Goal: Task Accomplishment & Management: Complete application form

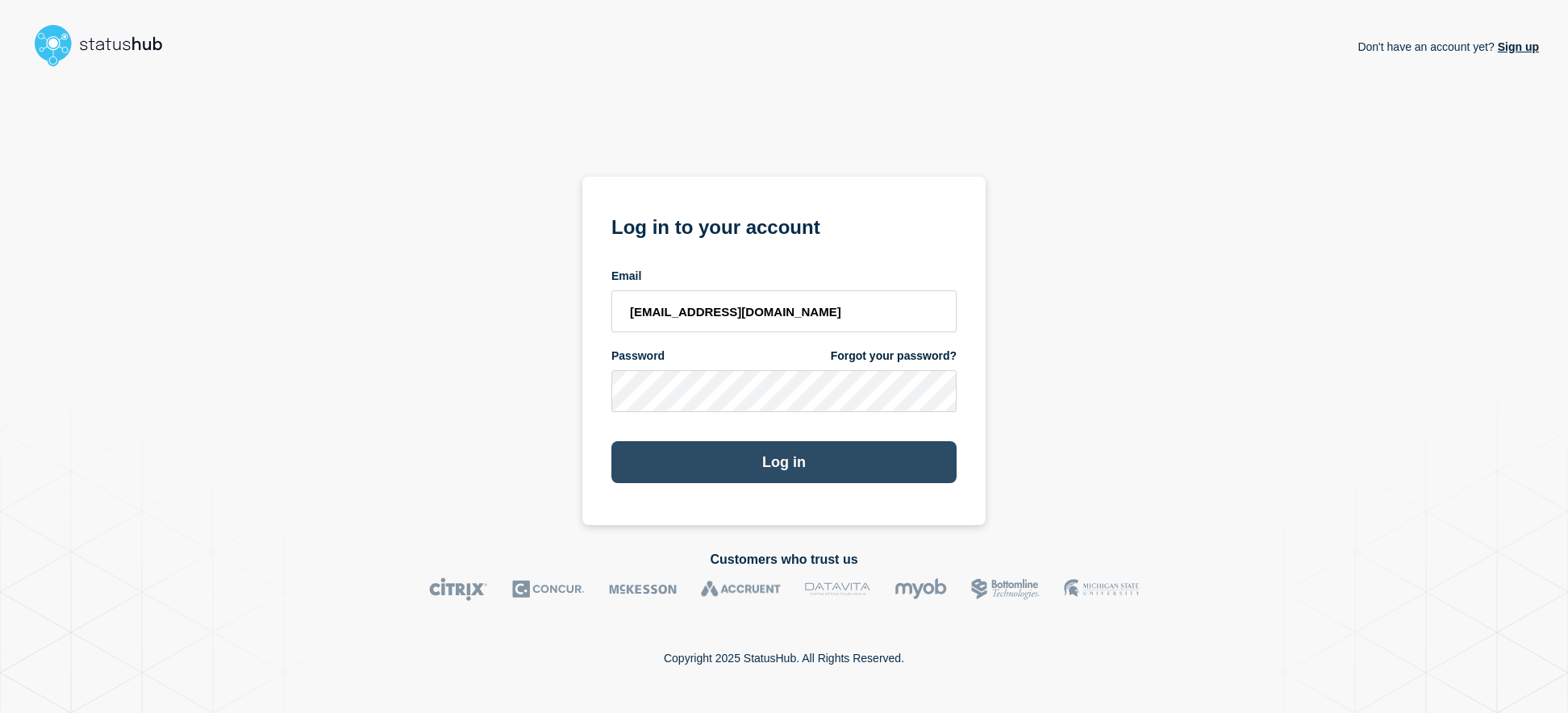
click at [805, 479] on button "Log in" at bounding box center [784, 461] width 345 height 42
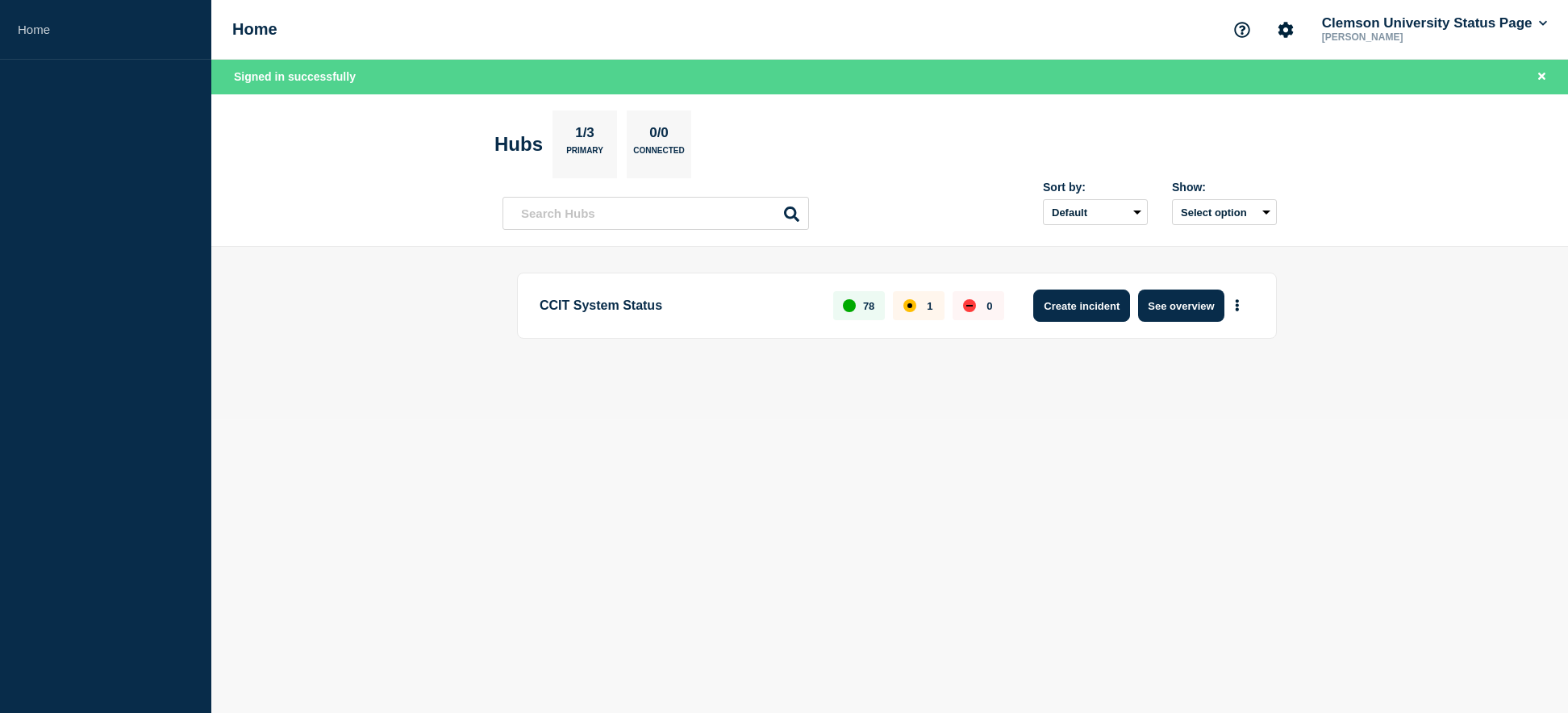
click at [1090, 306] on button "Create incident" at bounding box center [1081, 305] width 97 height 32
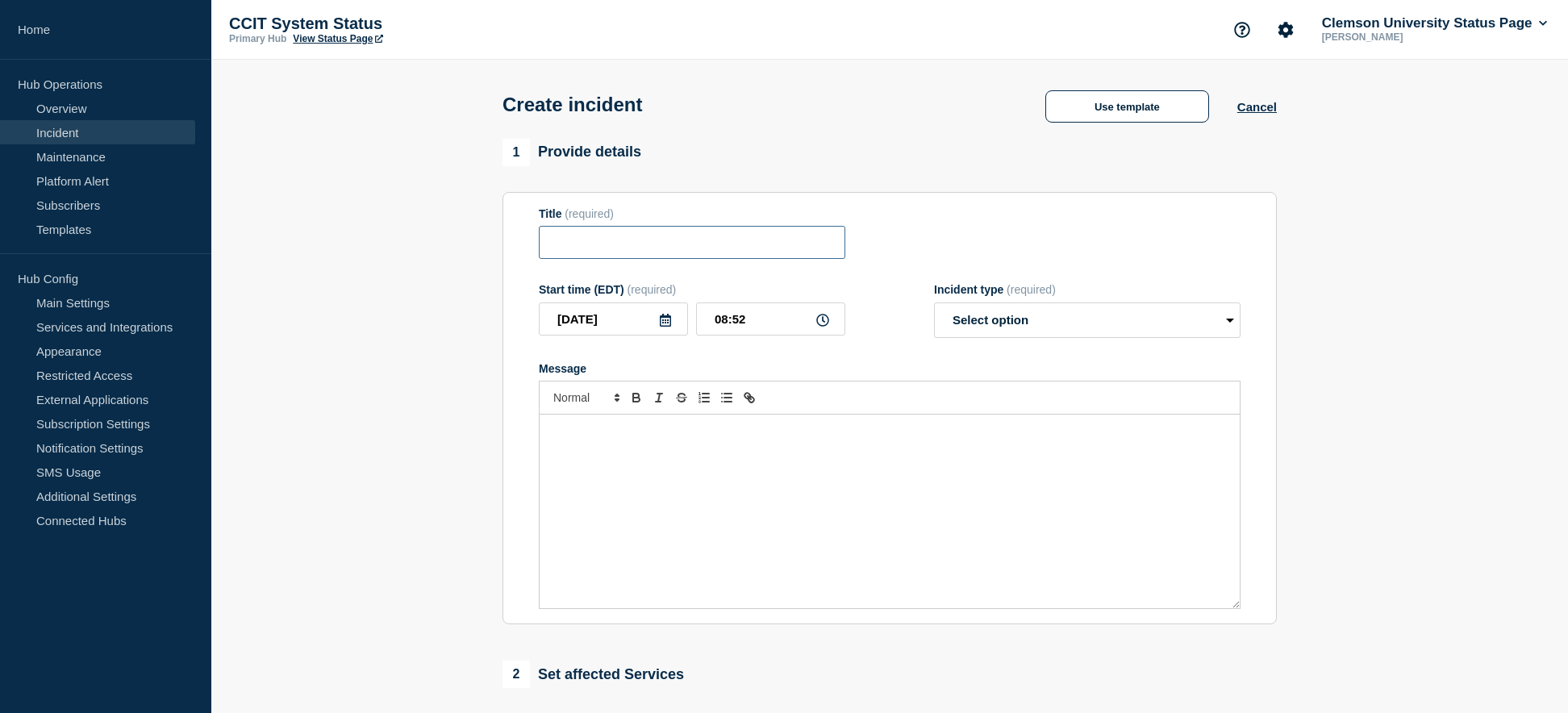
click at [687, 250] on input "Title" at bounding box center [692, 243] width 306 height 33
click at [655, 241] on input "Title" at bounding box center [692, 243] width 306 height 33
type input "N"
click at [689, 247] on input "ICAR" at bounding box center [692, 243] width 306 height 33
type input "I"
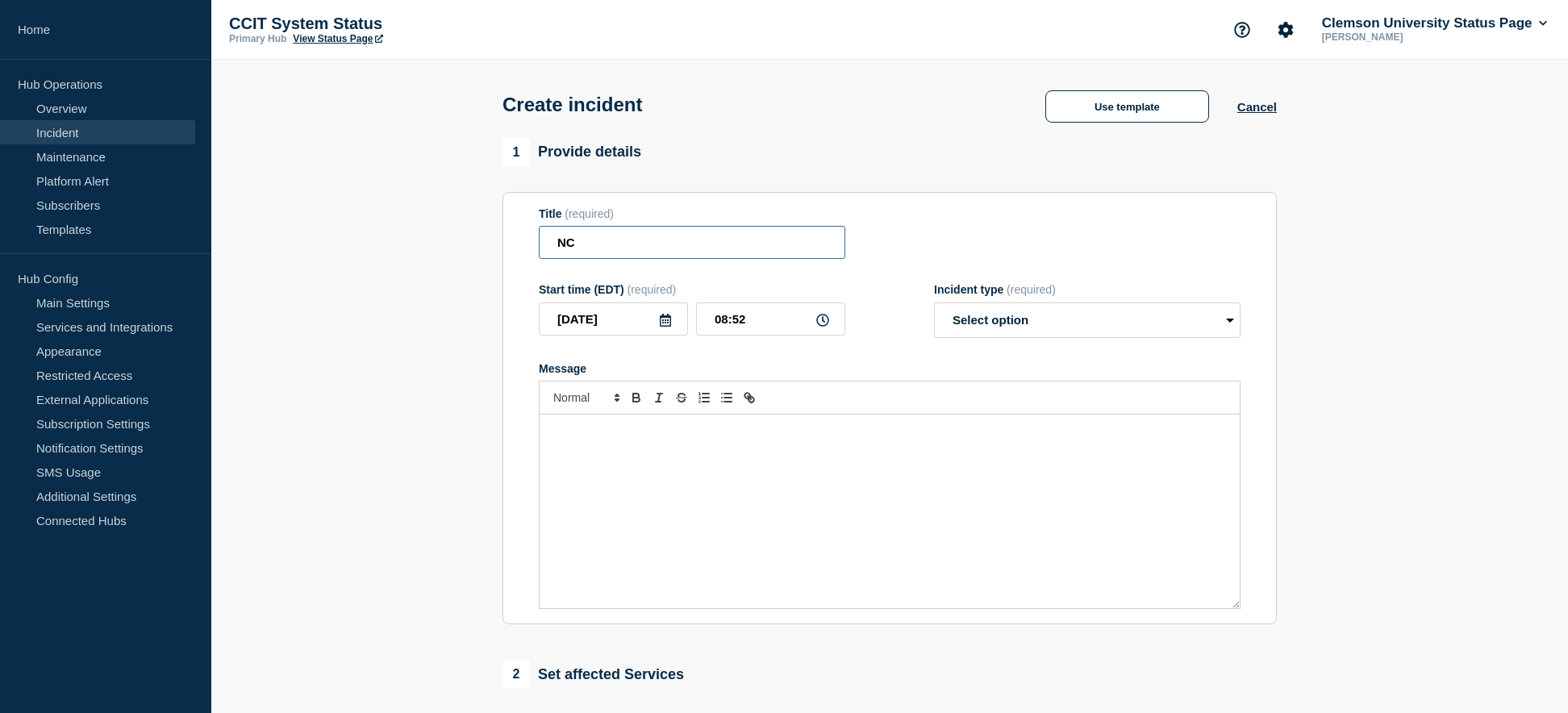
type input "N"
type input "Campus Network"
click at [934, 302] on select "Select option Investigating Identified Monitoring" at bounding box center [1087, 320] width 306 height 35
select select "investigating"
click option "Investigating" at bounding box center [0, 0] width 0 height 0
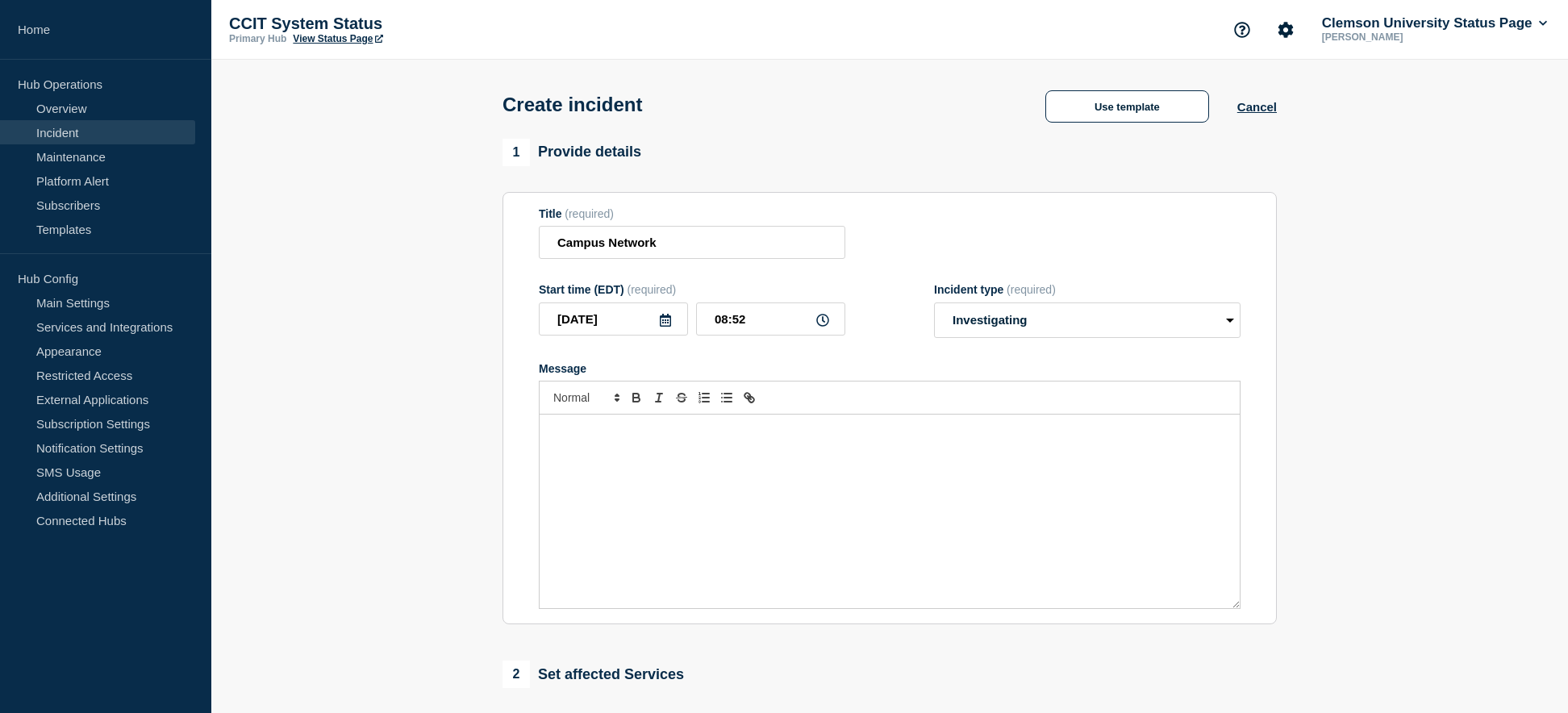
click at [896, 449] on div "Message" at bounding box center [889, 511] width 700 height 194
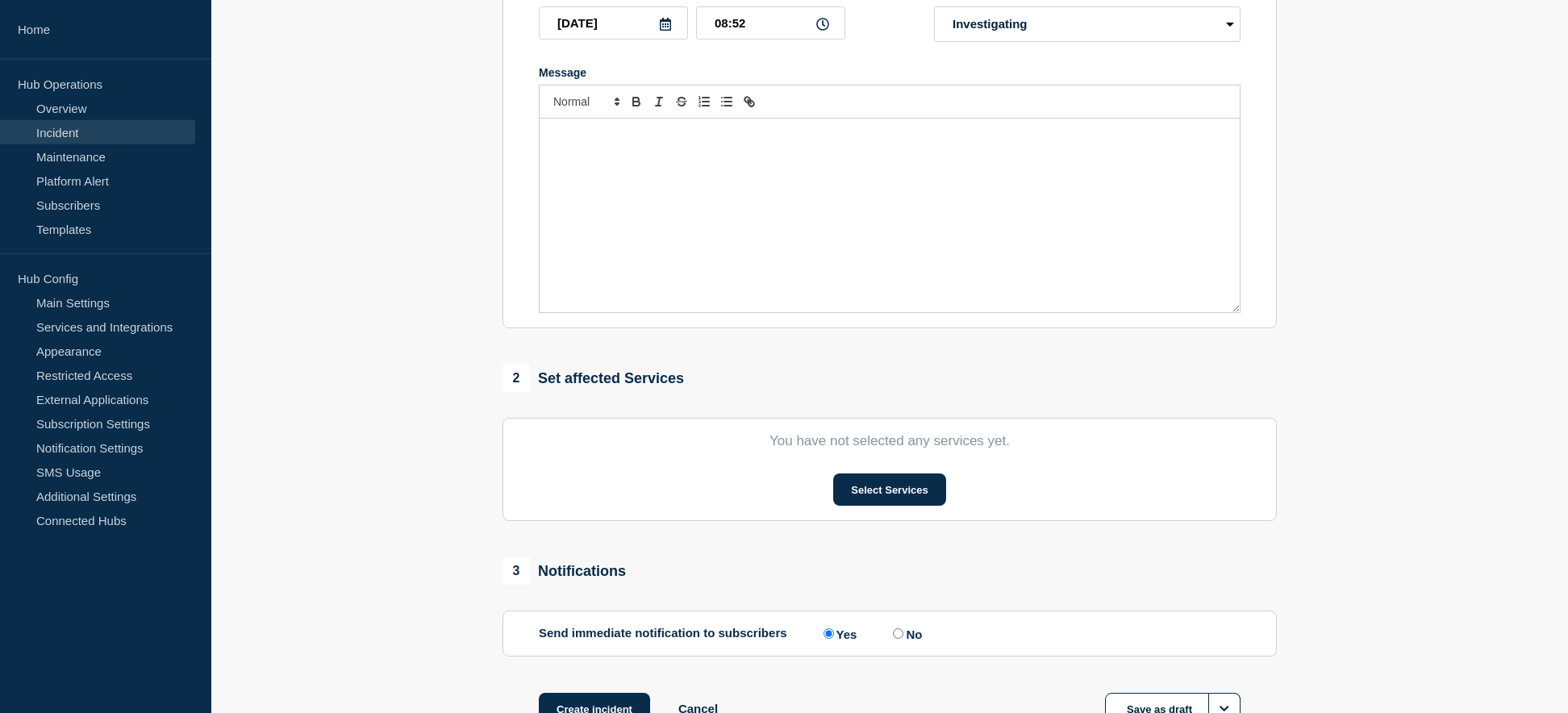
scroll to position [330, 0]
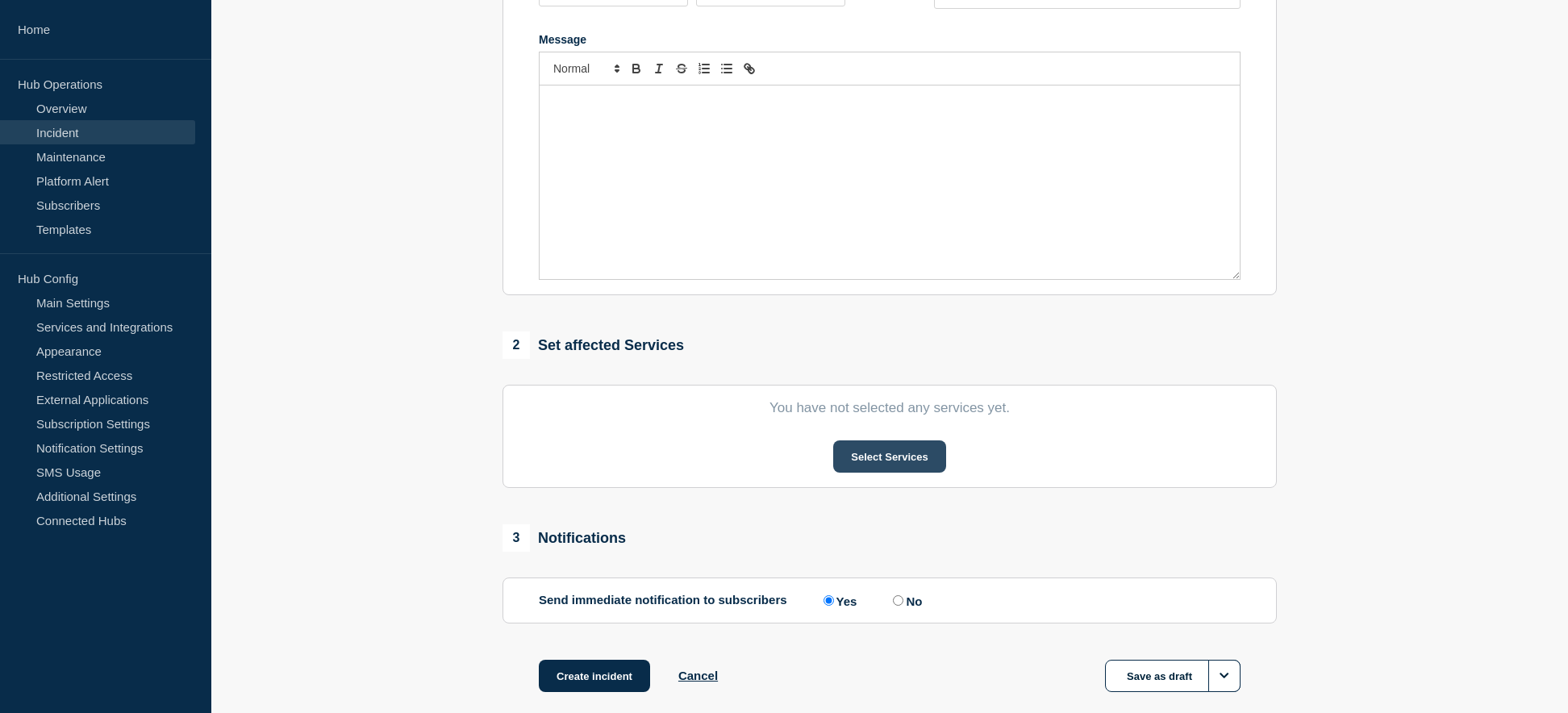
click at [893, 466] on button "Select Services" at bounding box center [889, 456] width 112 height 32
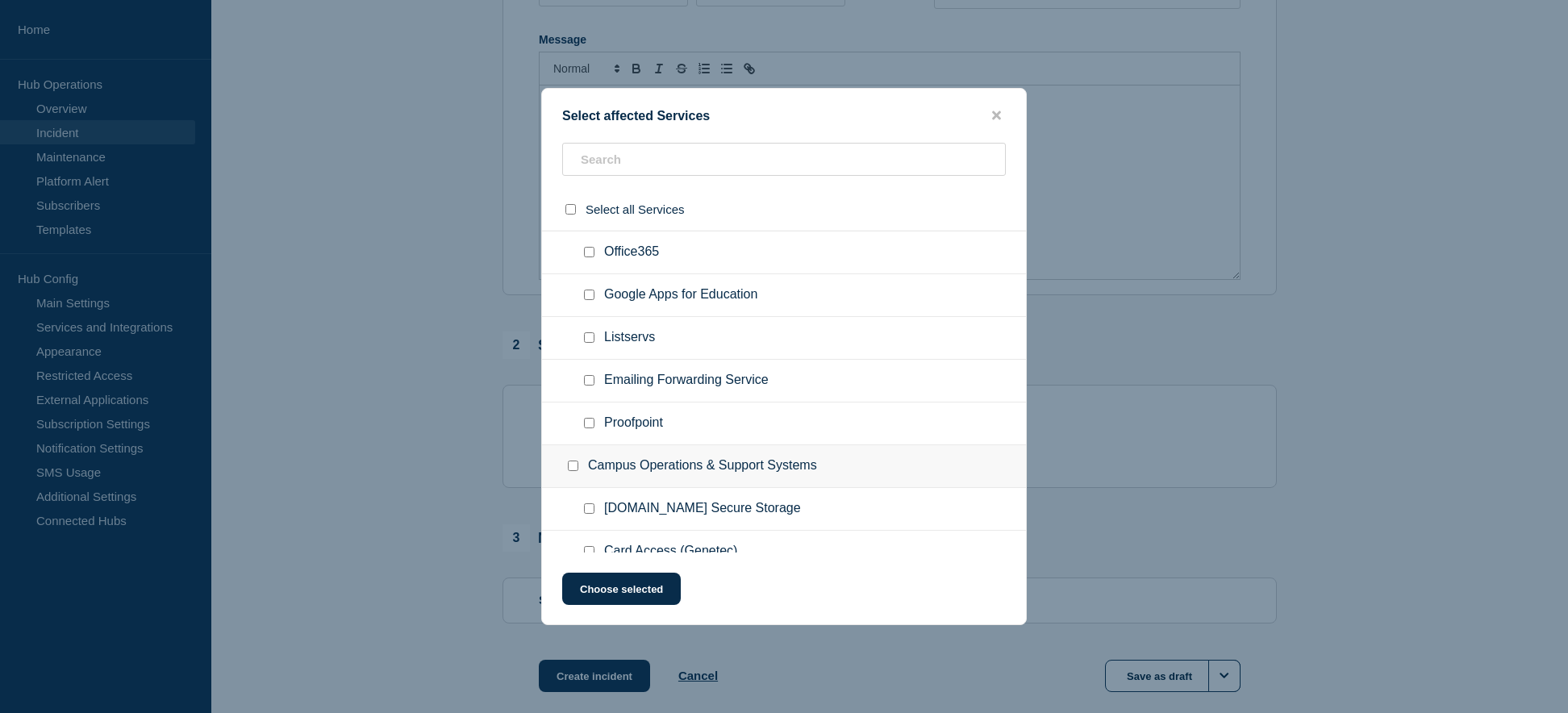
scroll to position [1810, 0]
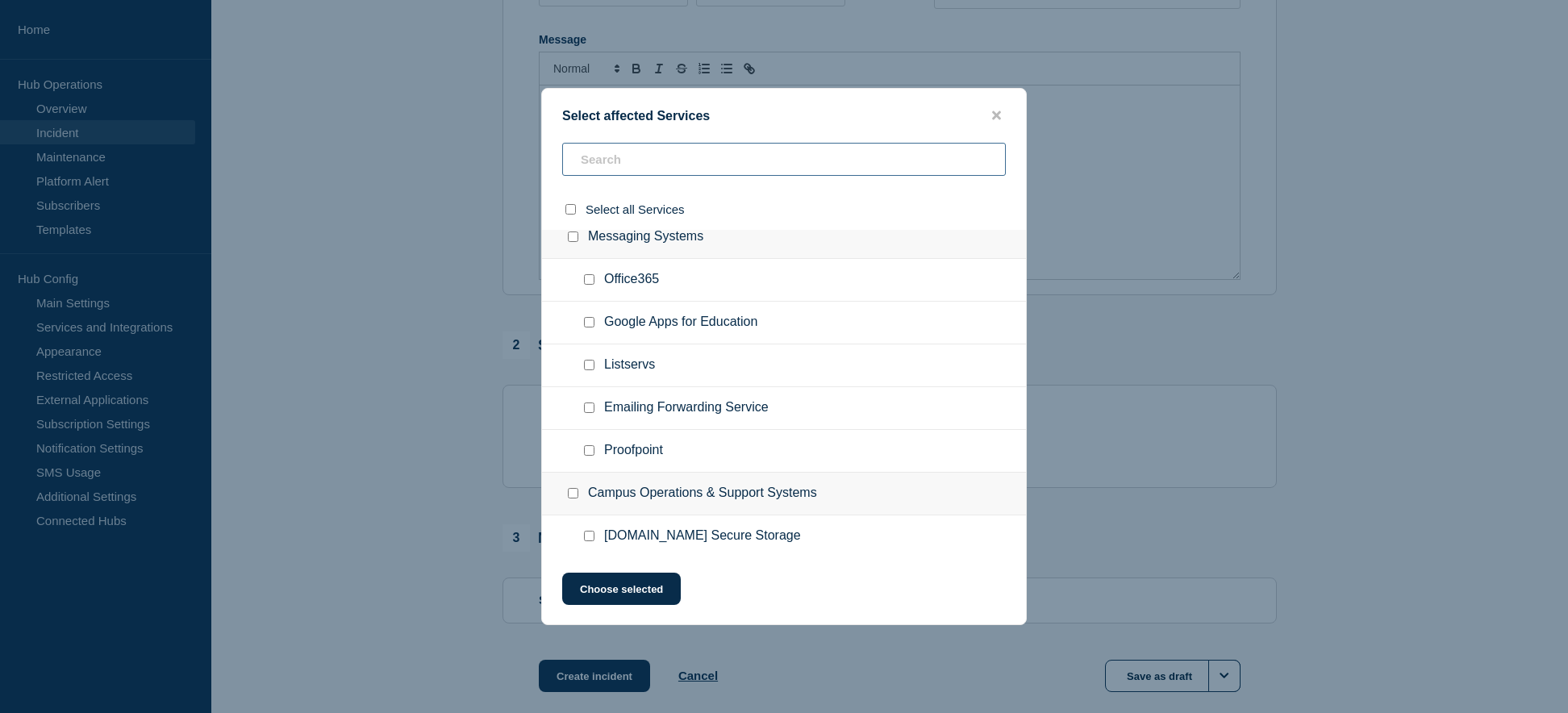
click at [711, 161] on input "text" at bounding box center [784, 159] width 444 height 33
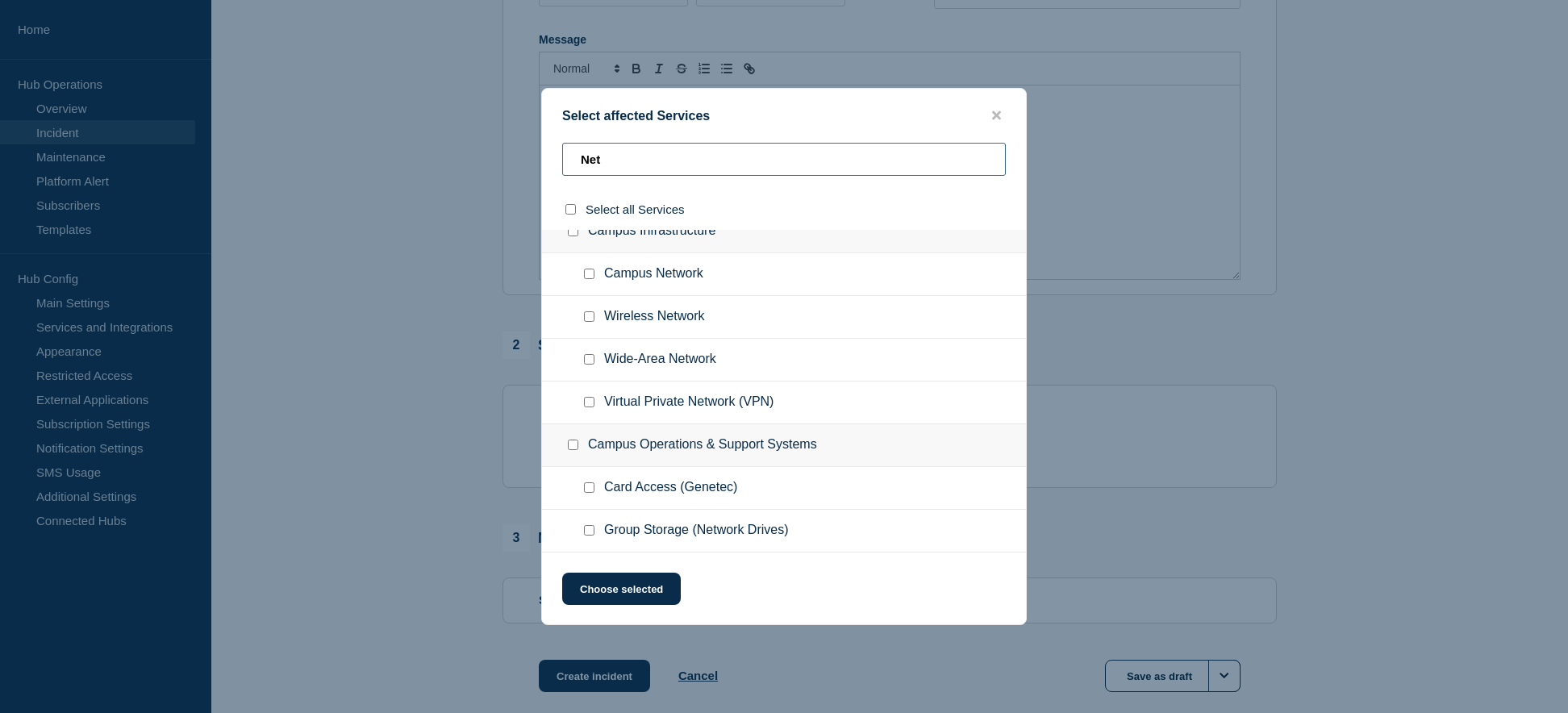
scroll to position [0, 0]
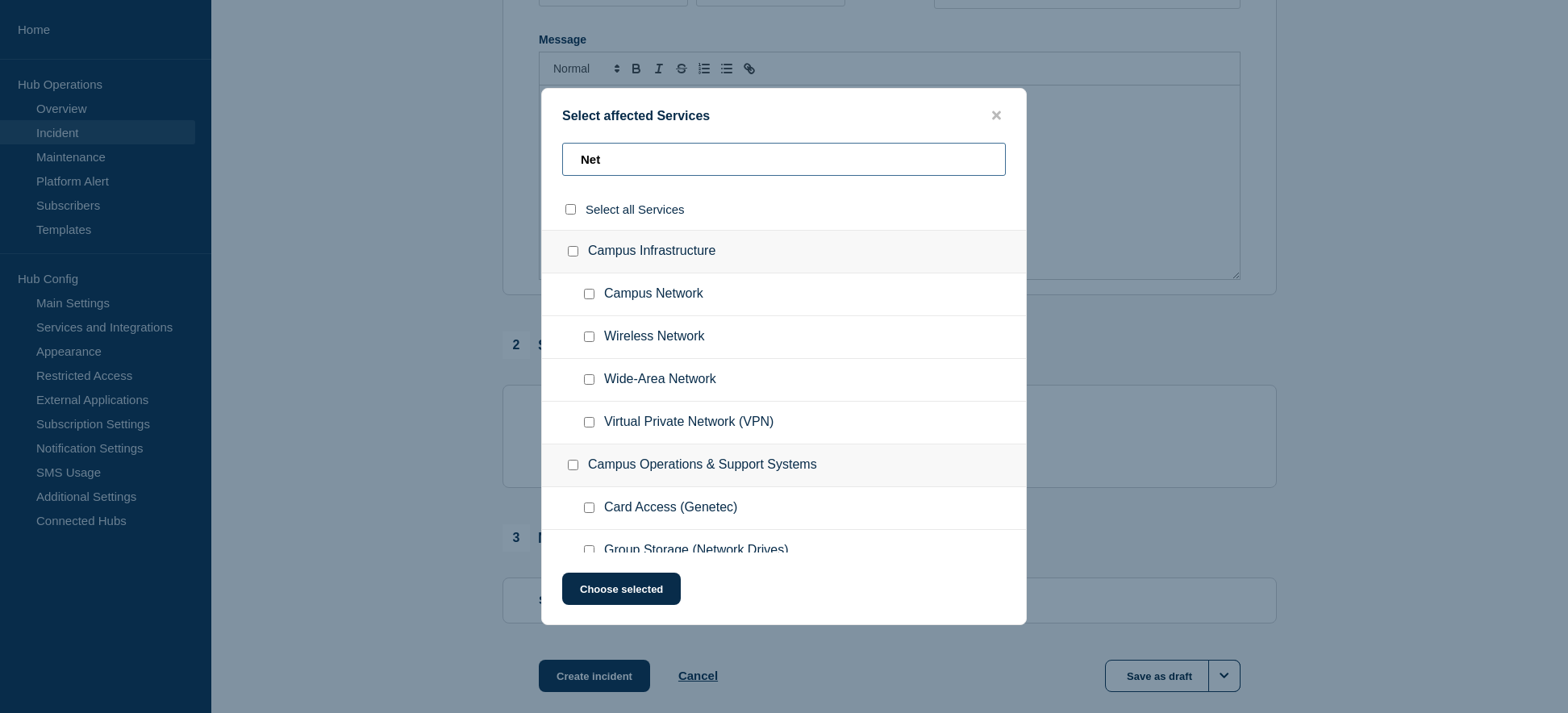
type input "Net"
click at [591, 302] on div at bounding box center [593, 295] width 23 height 17
click at [590, 295] on input "Campus Network checkbox" at bounding box center [589, 294] width 11 height 11
checkbox input "true"
click at [619, 592] on button "Choose selected" at bounding box center [622, 588] width 119 height 32
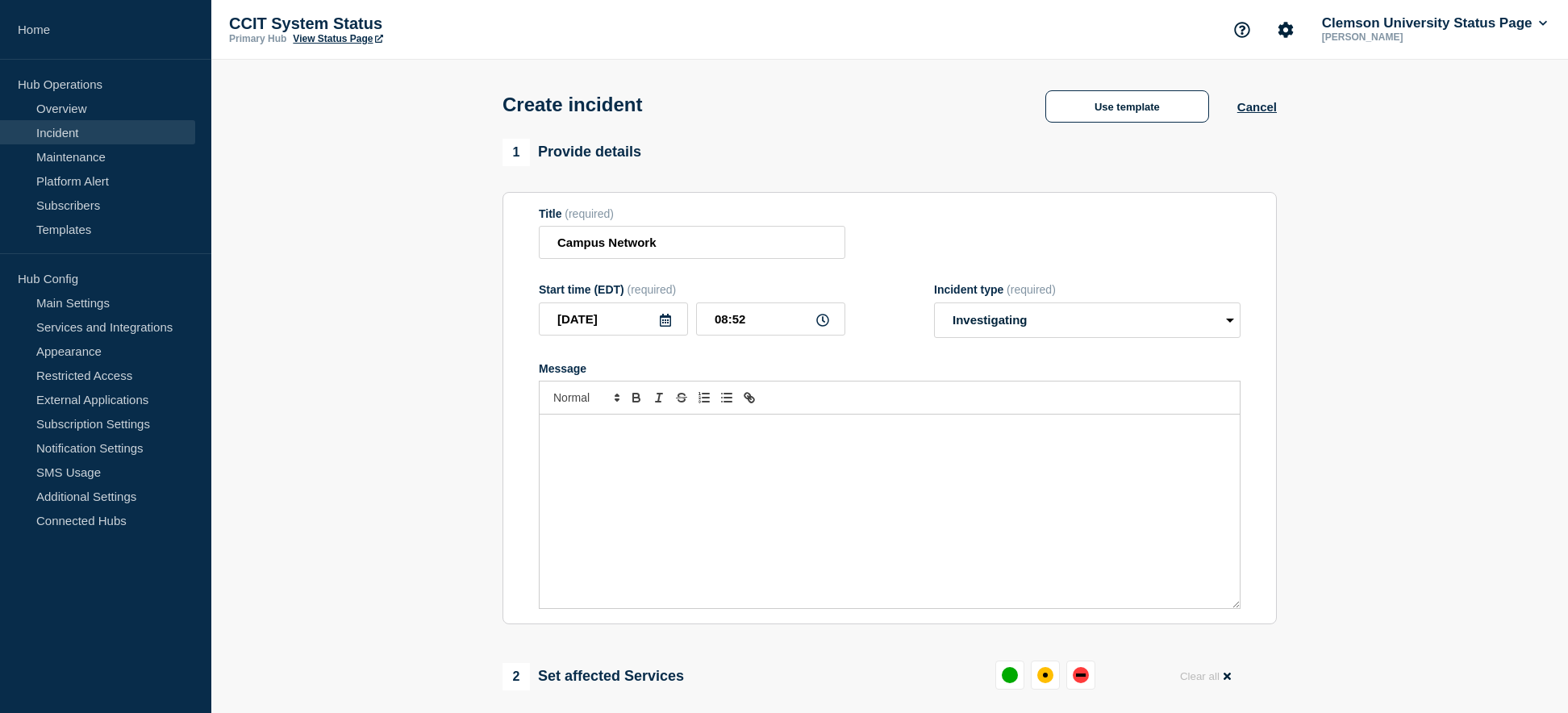
click at [707, 464] on div "Message" at bounding box center [889, 511] width 700 height 194
click at [693, 243] on input "Campus Network" at bounding box center [692, 243] width 306 height 33
type input "C"
type input "I"
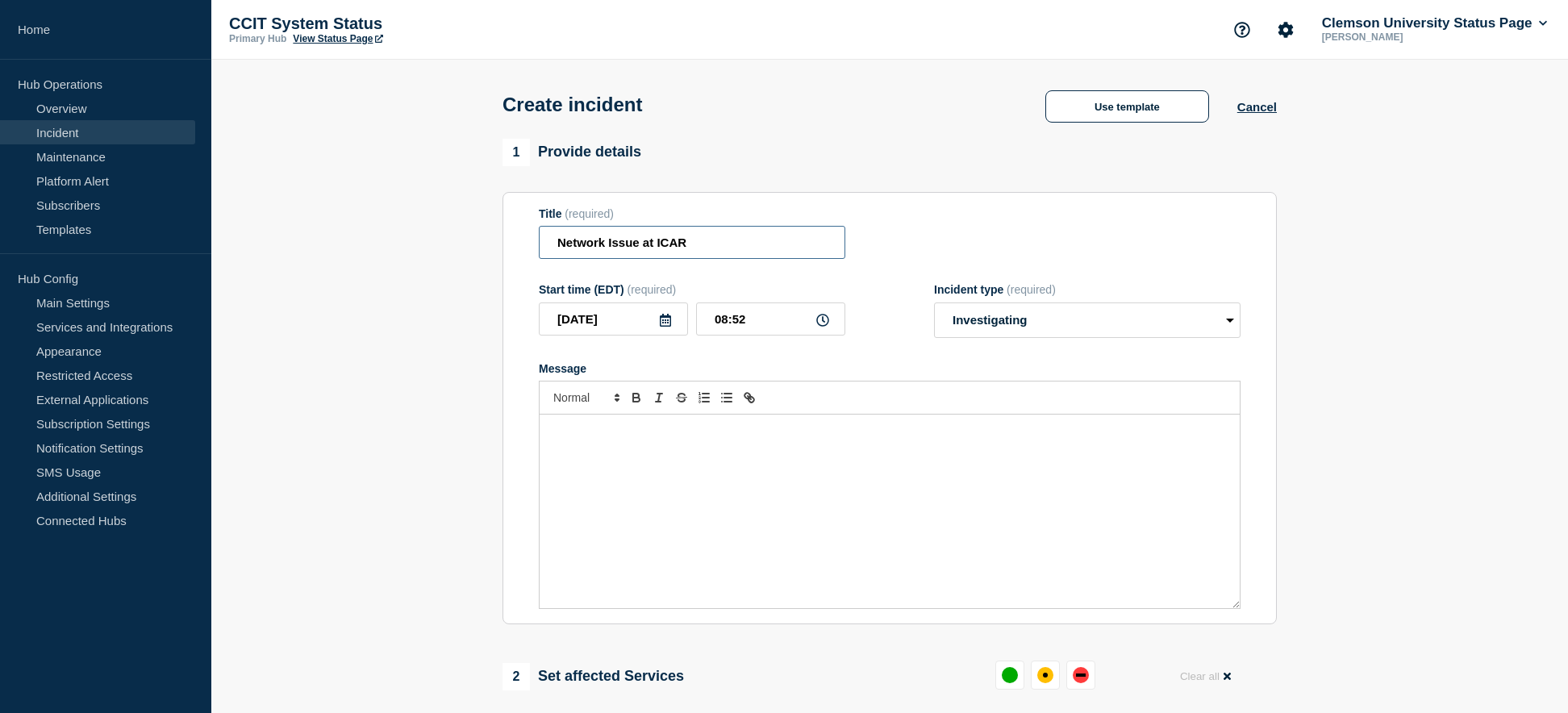
type input "Network Issue at ICAR"
click at [730, 485] on div "Message" at bounding box center [889, 511] width 700 height 194
click at [811, 536] on div "Message" at bounding box center [889, 511] width 700 height 194
click at [834, 471] on div "Message" at bounding box center [889, 511] width 700 height 194
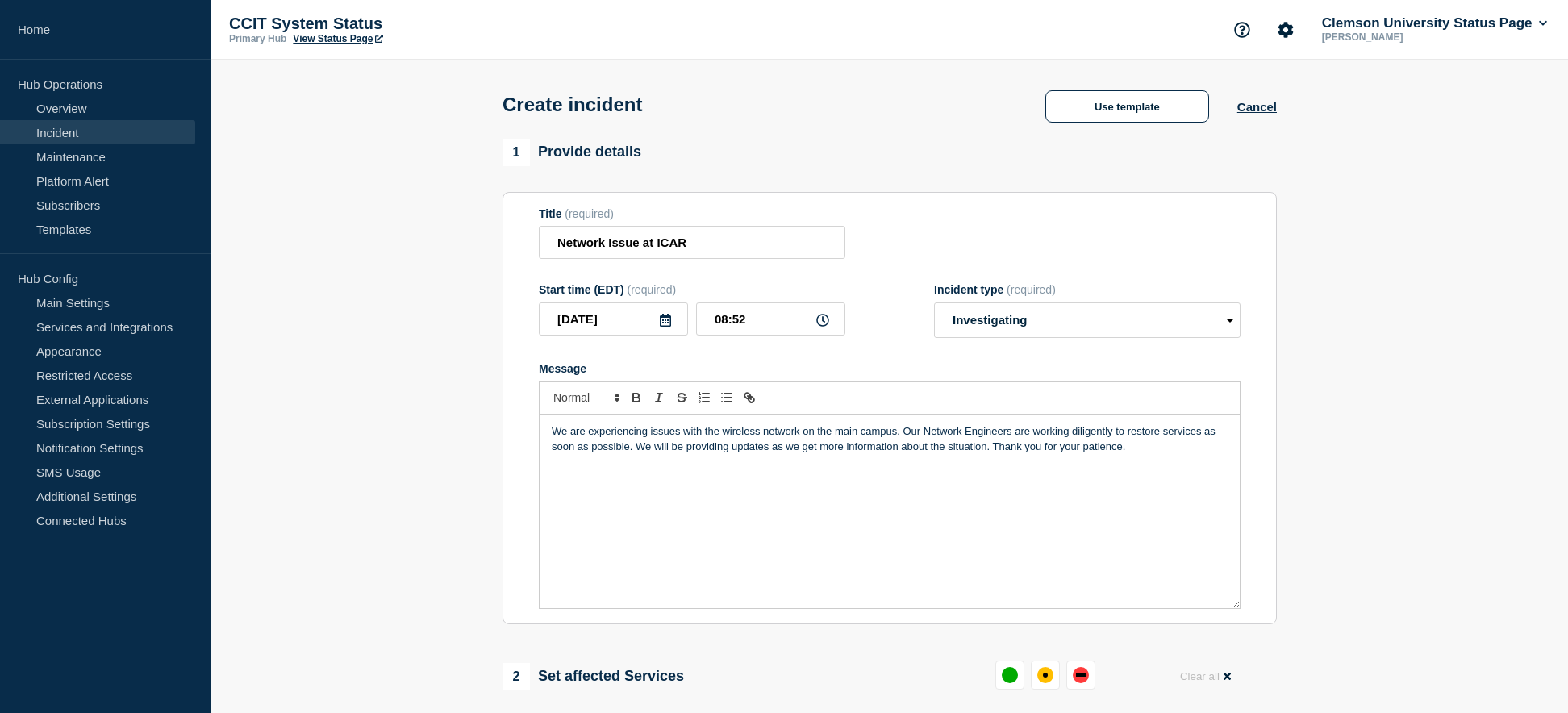
click at [725, 438] on p "We are experiencing issues with the wireless network on the main campus. Our Ne…" at bounding box center [889, 439] width 676 height 30
click at [638, 246] on input "Network Issue at ICAR" at bounding box center [692, 243] width 306 height 33
type input "Network Issues at ICAR"
click at [763, 439] on p "We are experiencing issues with the network less network on the main campus. Ou…" at bounding box center [889, 439] width 676 height 30
click at [936, 437] on p "We are experiencing issues with the network at ICAR .Our Network Engineers are …" at bounding box center [889, 439] width 676 height 30
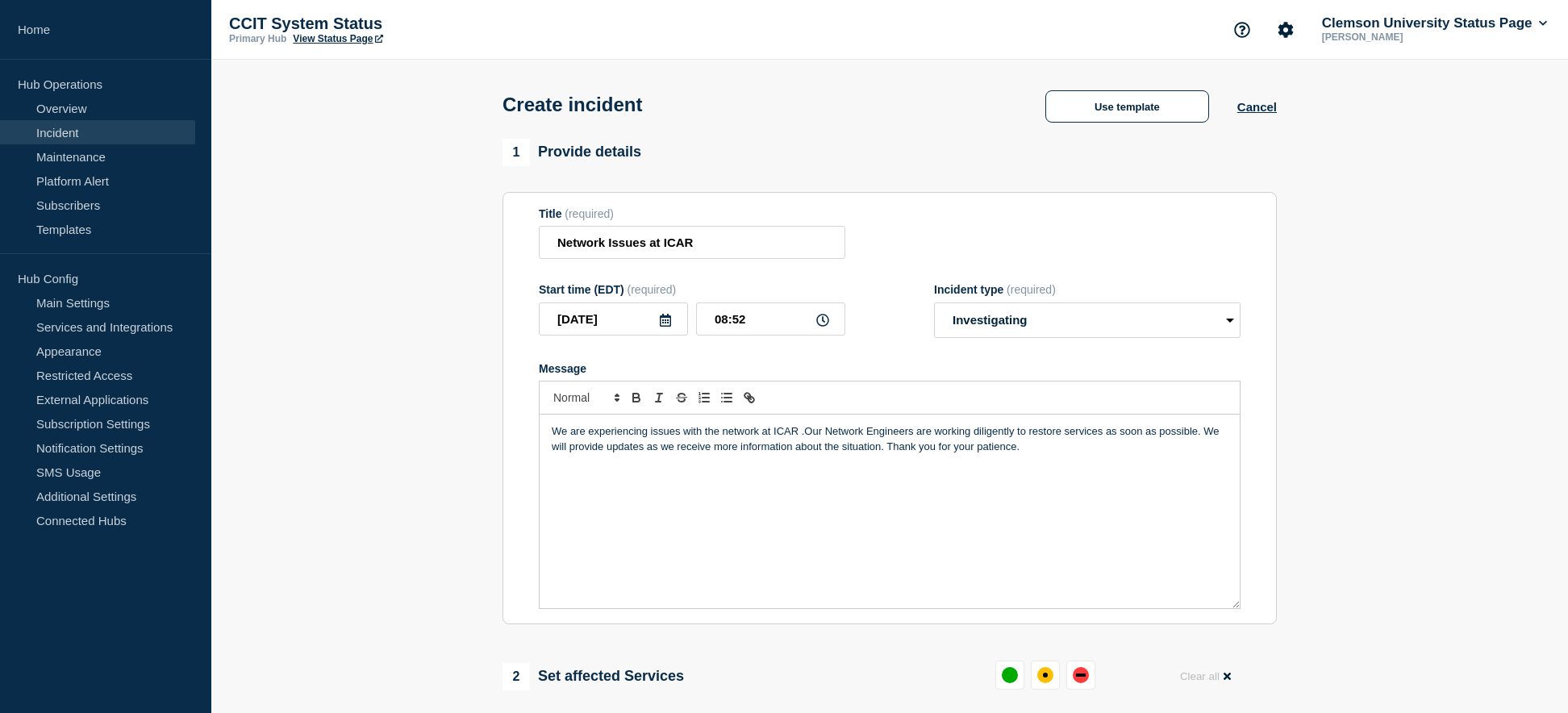
click at [1030, 438] on p "We are experiencing issues with the network at ICAR .Our Network Engineers are …" at bounding box center [889, 439] width 676 height 30
click at [772, 330] on input "08:52" at bounding box center [770, 319] width 149 height 33
type input "08:35"
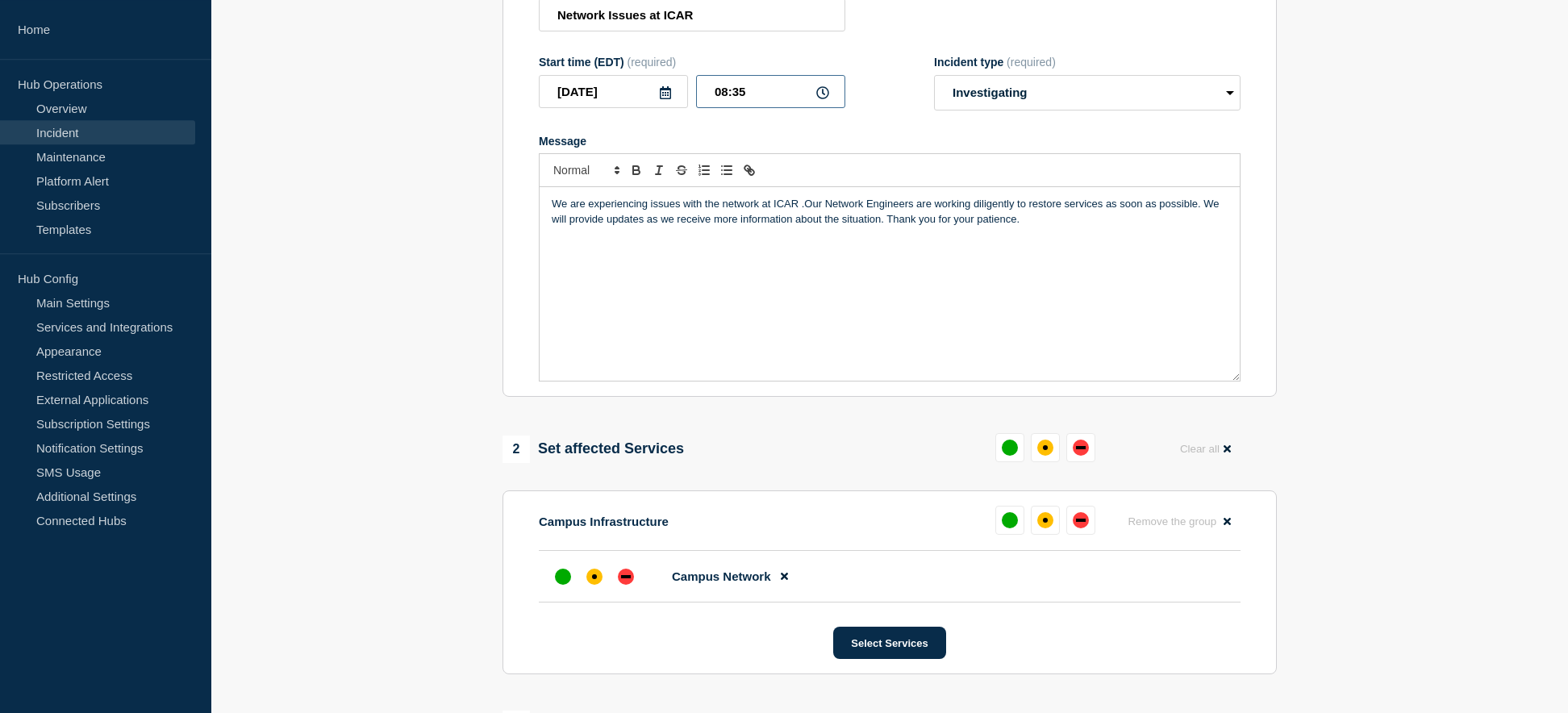
scroll to position [247, 0]
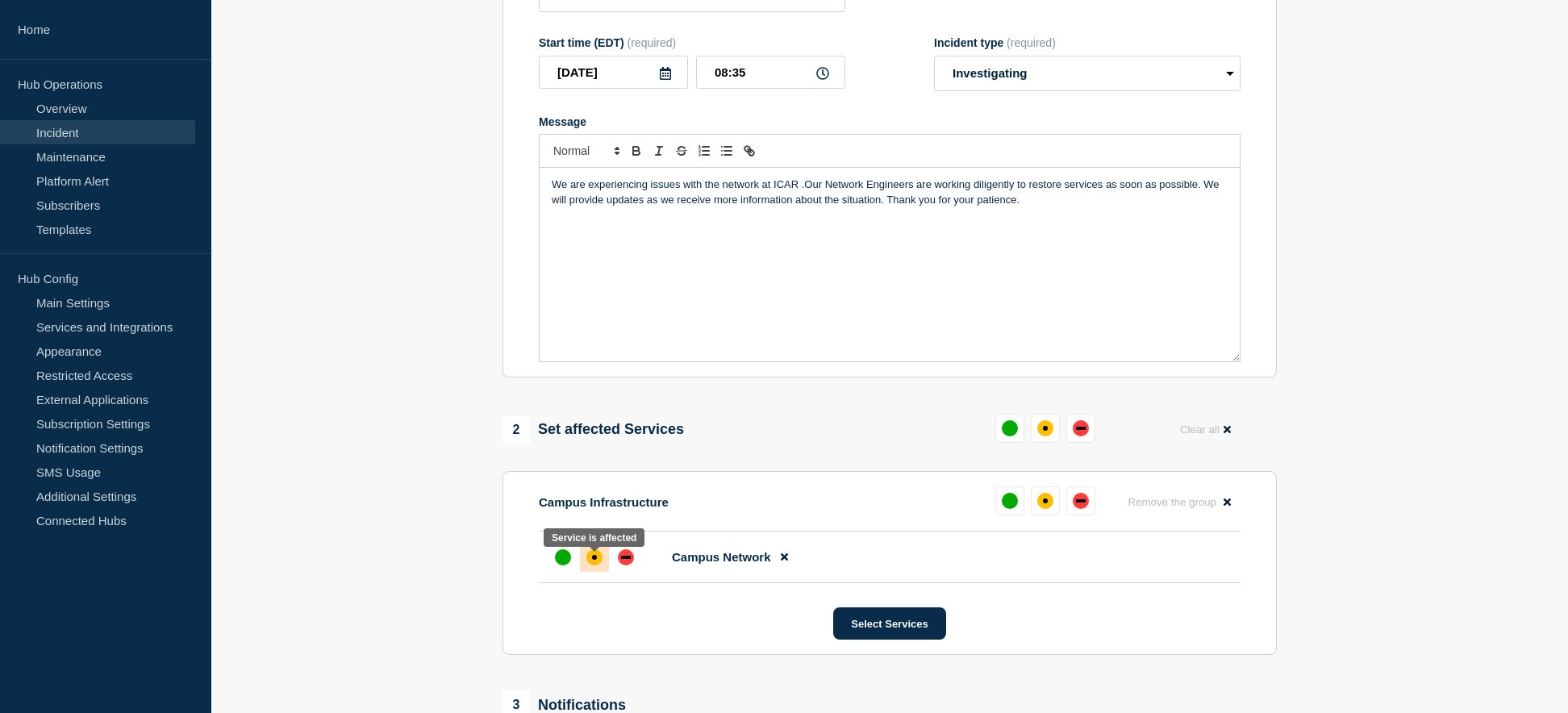
click at [602, 571] on div at bounding box center [595, 558] width 29 height 29
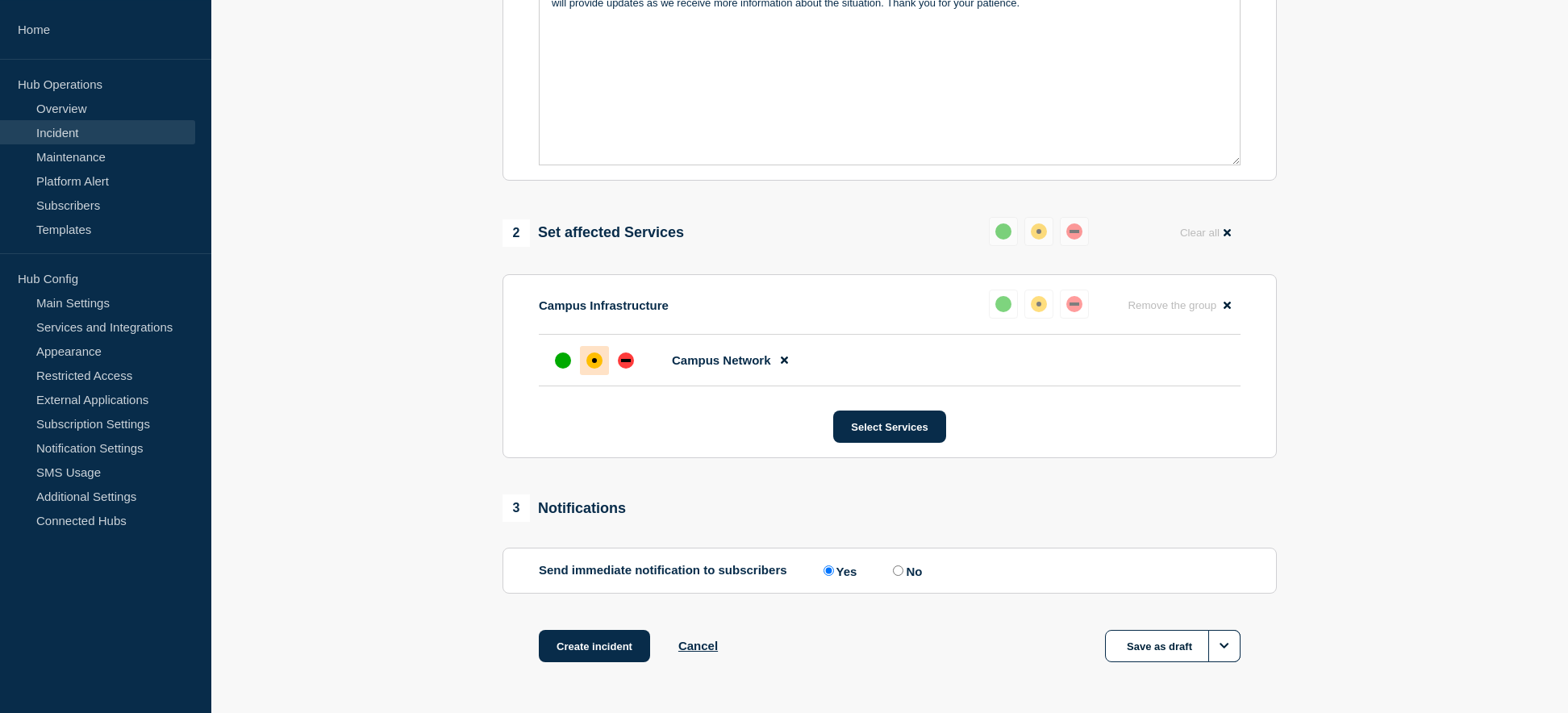
scroll to position [508, 0]
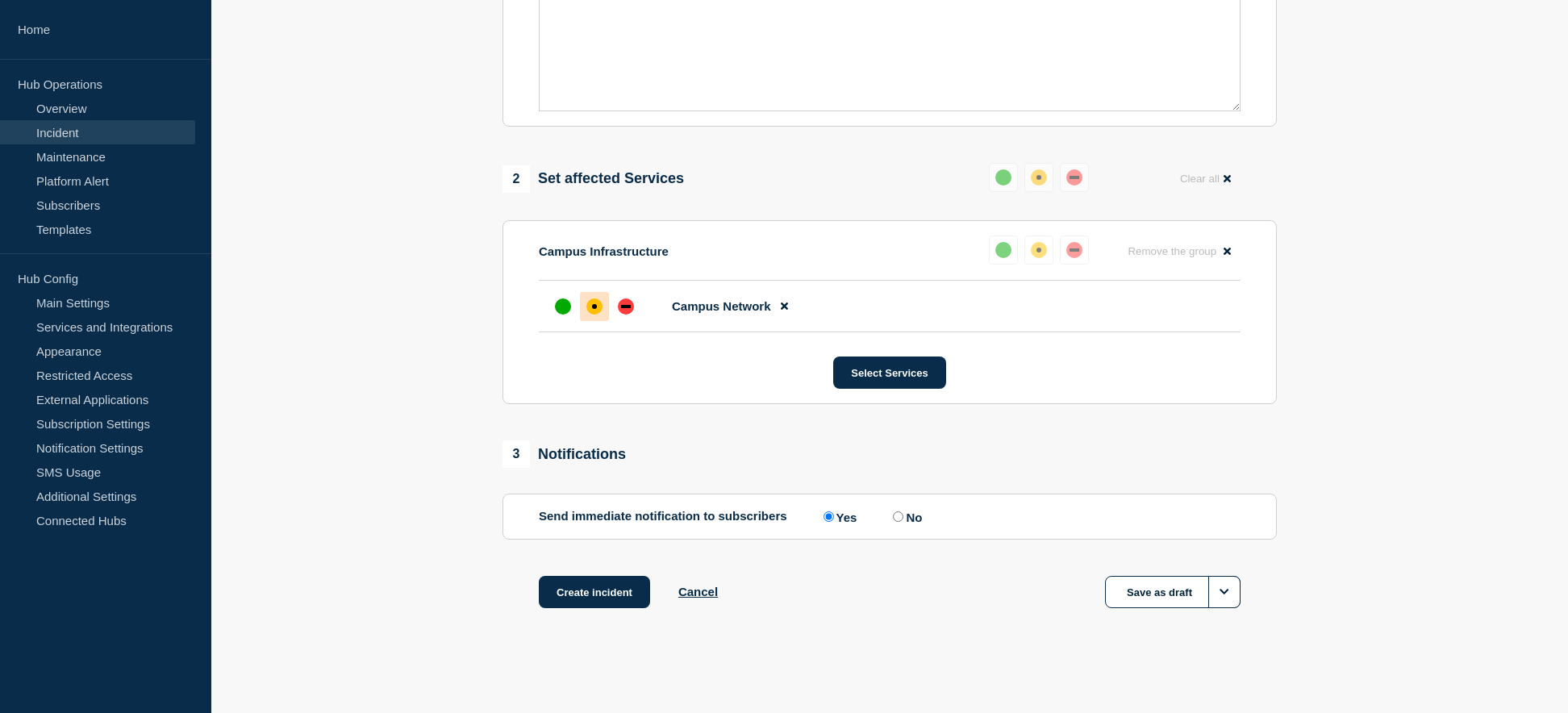
click at [899, 512] on input "No" at bounding box center [898, 516] width 11 height 11
radio input "true"
radio input "false"
click at [595, 591] on button "Create incident" at bounding box center [595, 592] width 111 height 32
